Goal: Information Seeking & Learning: Learn about a topic

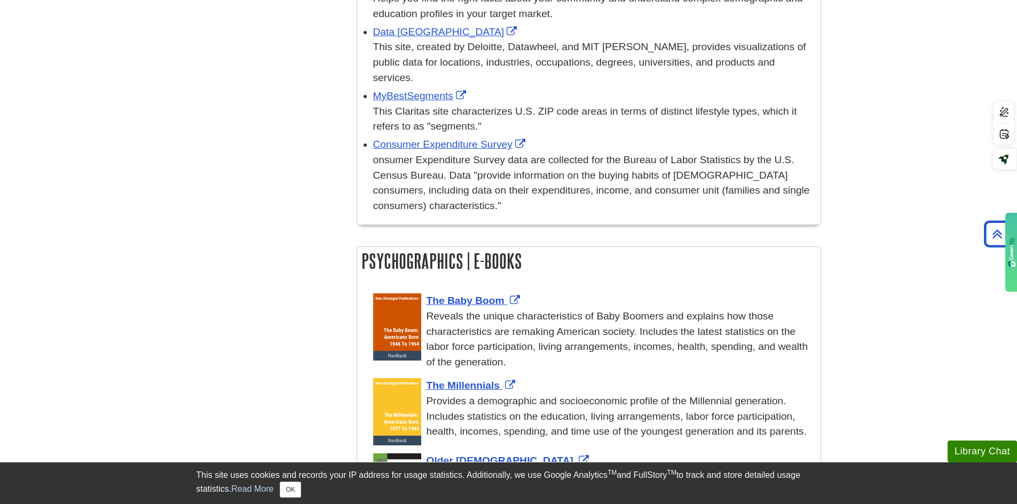
scroll to position [747, 0]
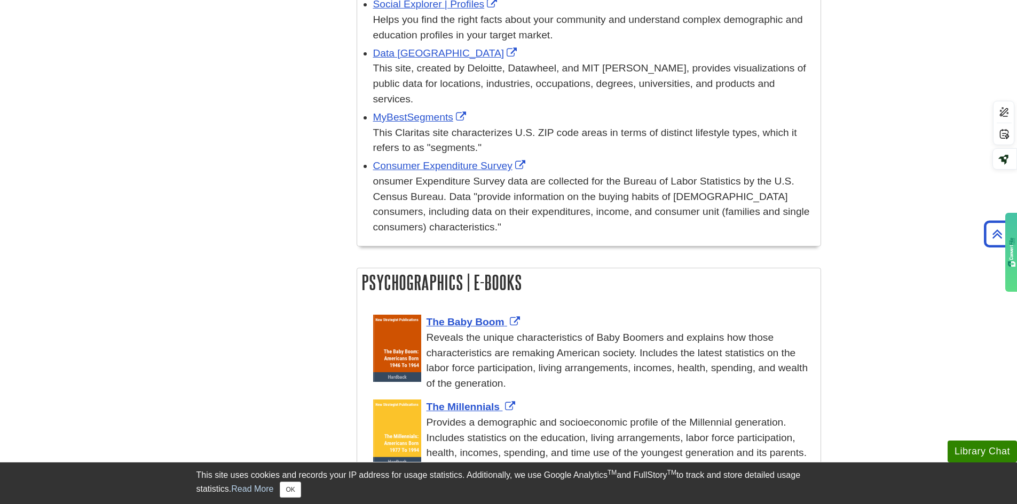
drag, startPoint x: 361, startPoint y: 37, endPoint x: 588, endPoint y: 225, distance: 294.2
click at [588, 225] on div "Find Demographics Mintel Reports This link opens in a new window Use the Intera…" at bounding box center [588, 43] width 464 height 1207
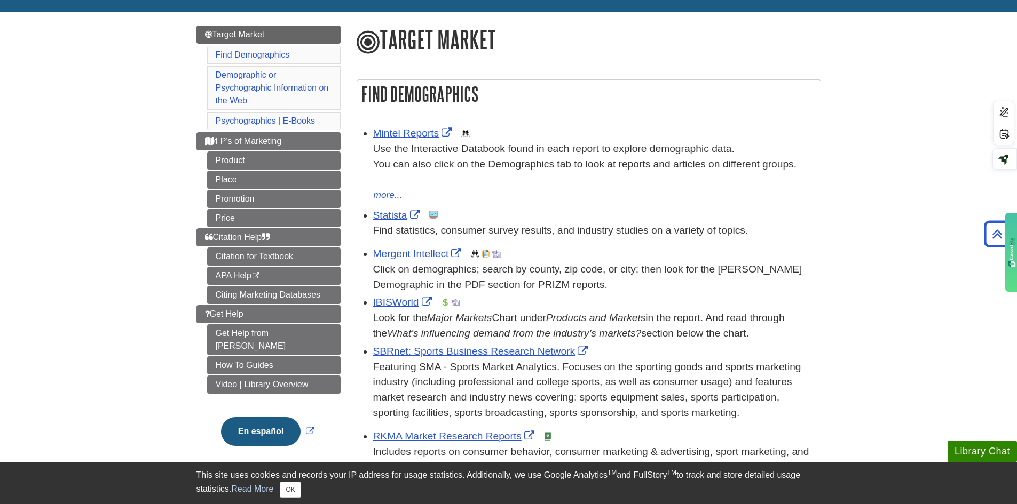
scroll to position [107, 0]
copy div "Find Demographics Mintel Reports This link opens in a new window Use the Intera…"
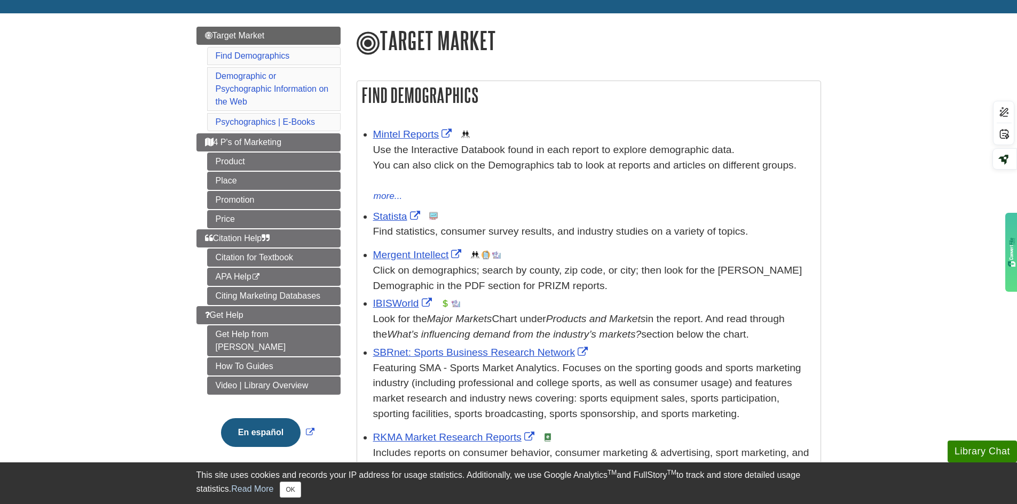
scroll to position [107, 0]
click at [294, 357] on link "How To Guides" at bounding box center [273, 366] width 133 height 18
